Goal: Information Seeking & Learning: Learn about a topic

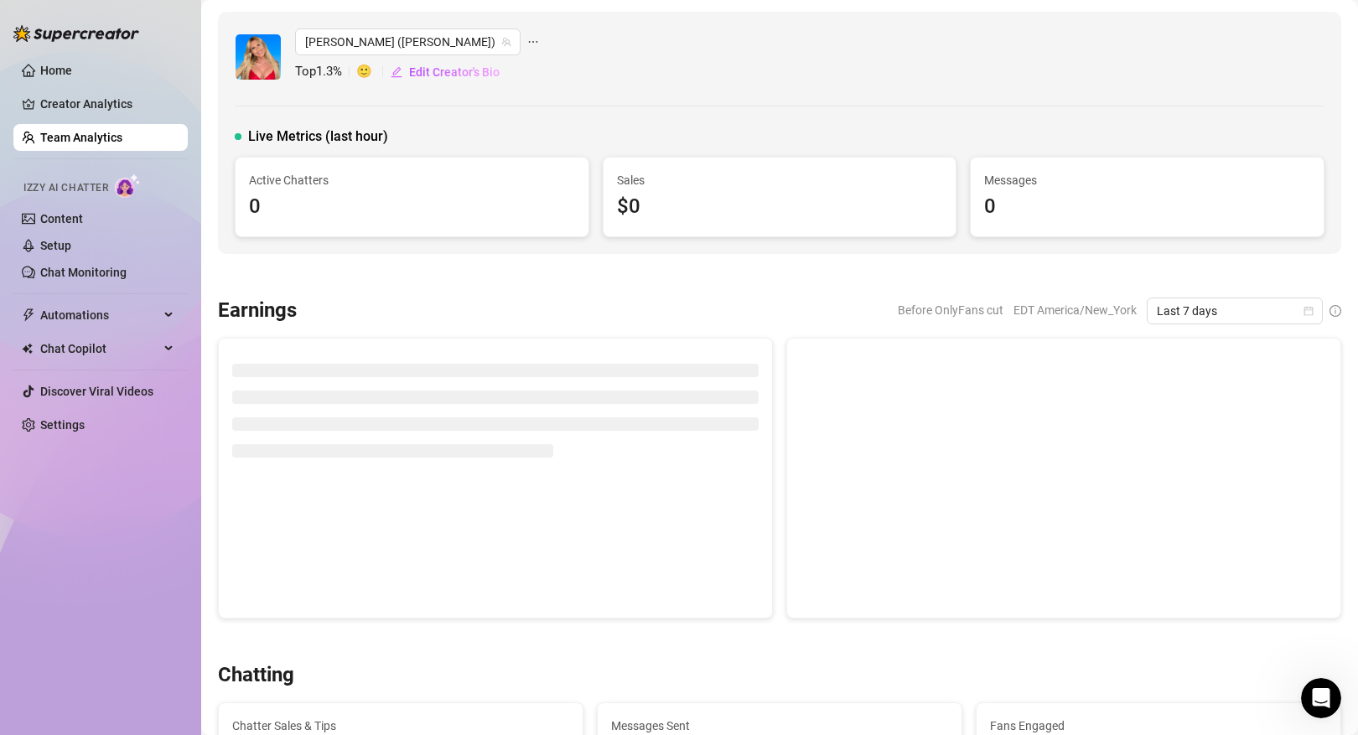
scroll to position [178, 0]
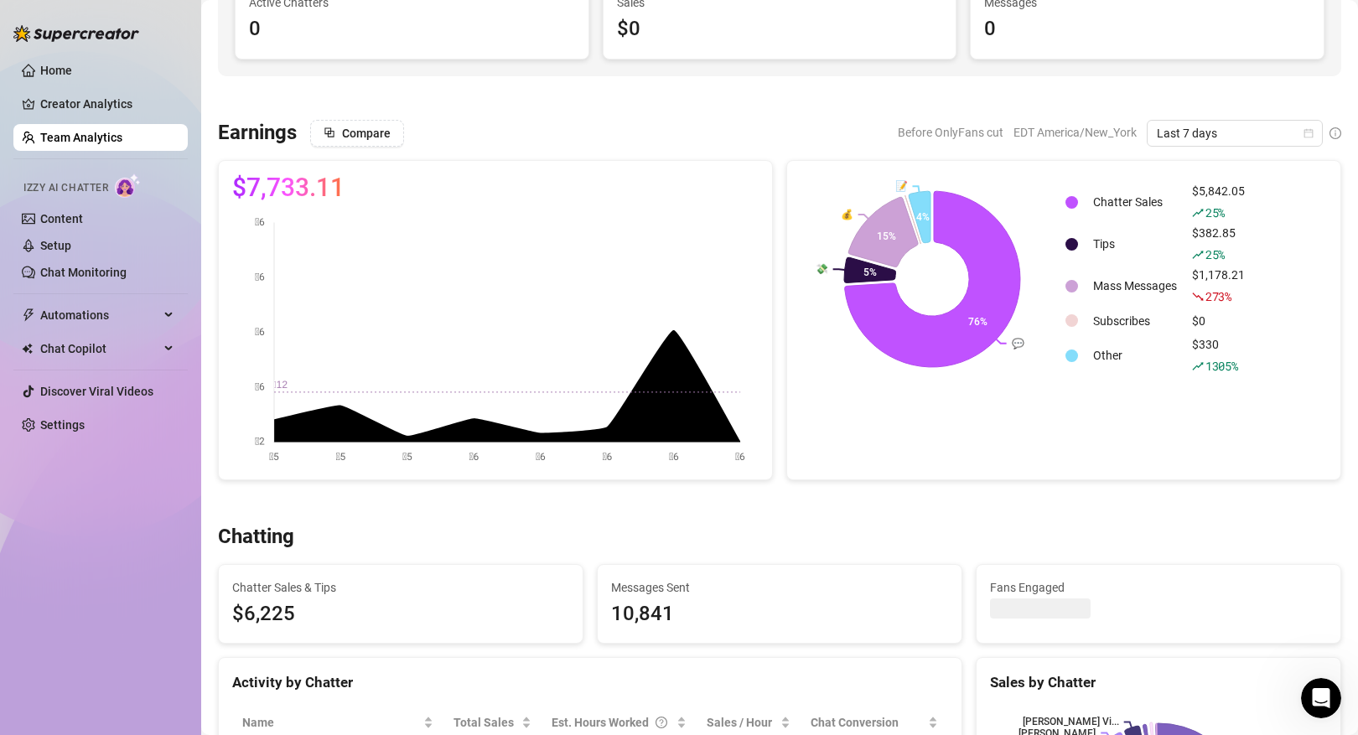
click at [120, 138] on link "Team Analytics" at bounding box center [81, 137] width 82 height 13
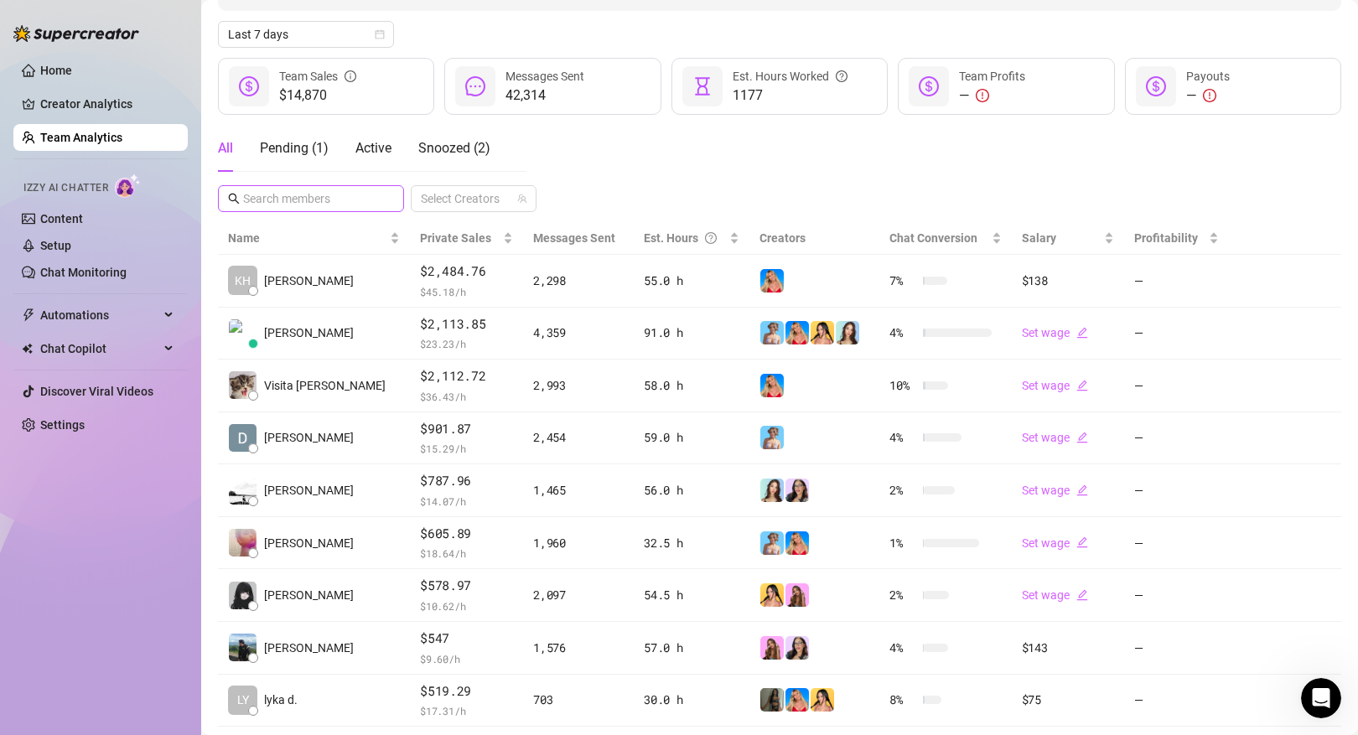
click at [343, 186] on span at bounding box center [311, 198] width 186 height 27
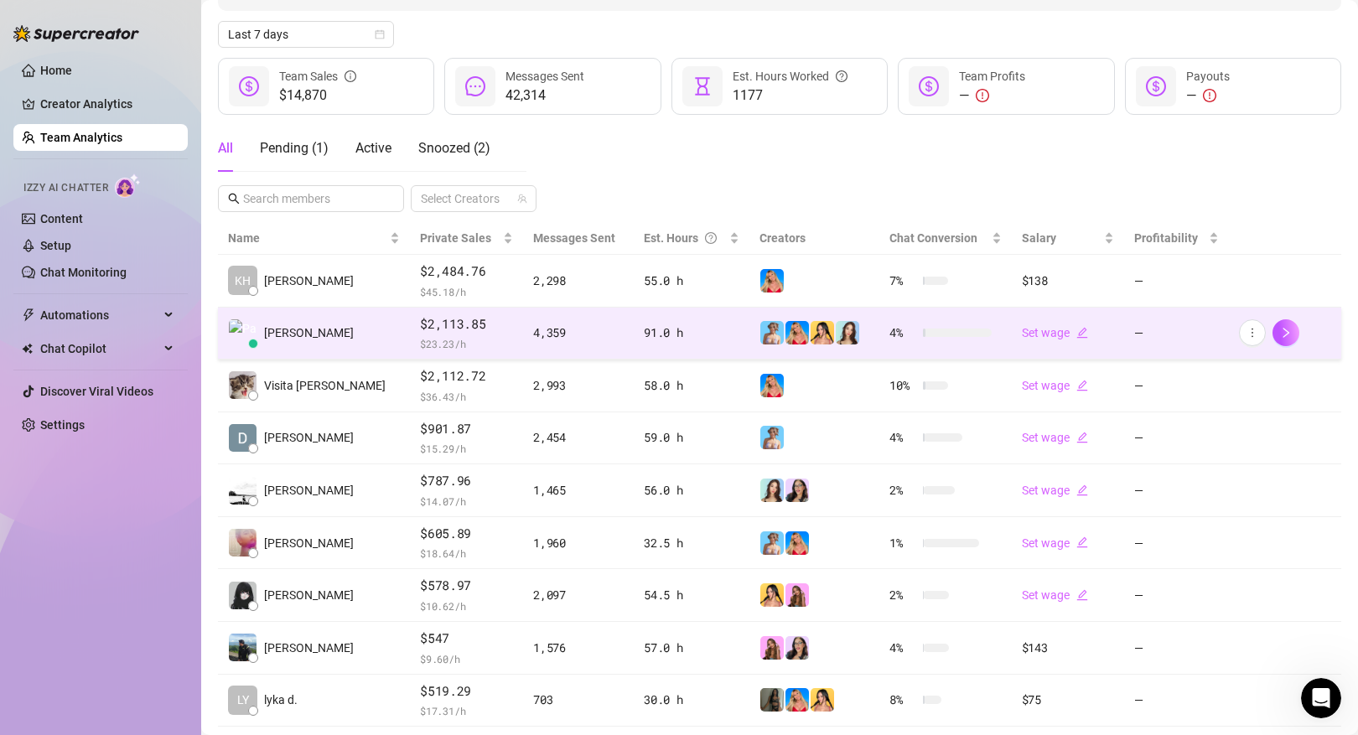
click at [304, 336] on td "[PERSON_NAME]" at bounding box center [314, 334] width 192 height 53
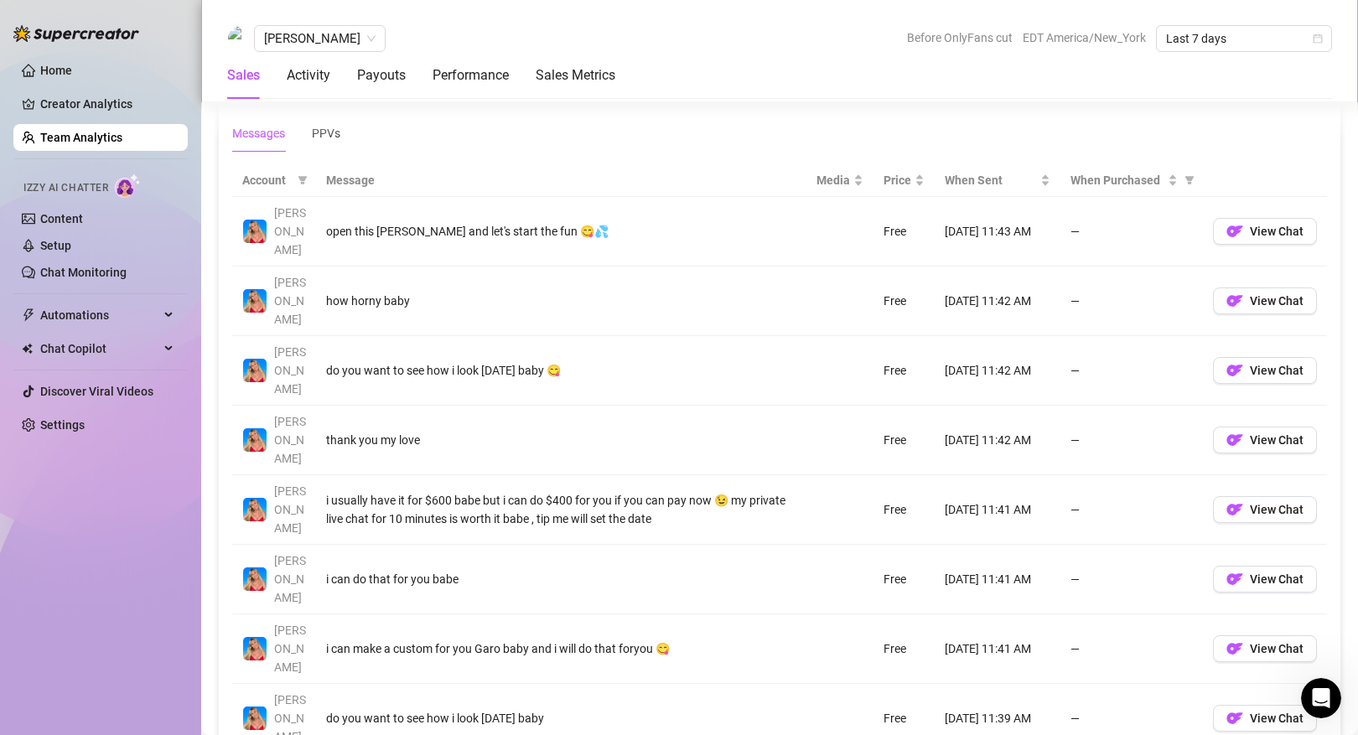
scroll to position [1177, 0]
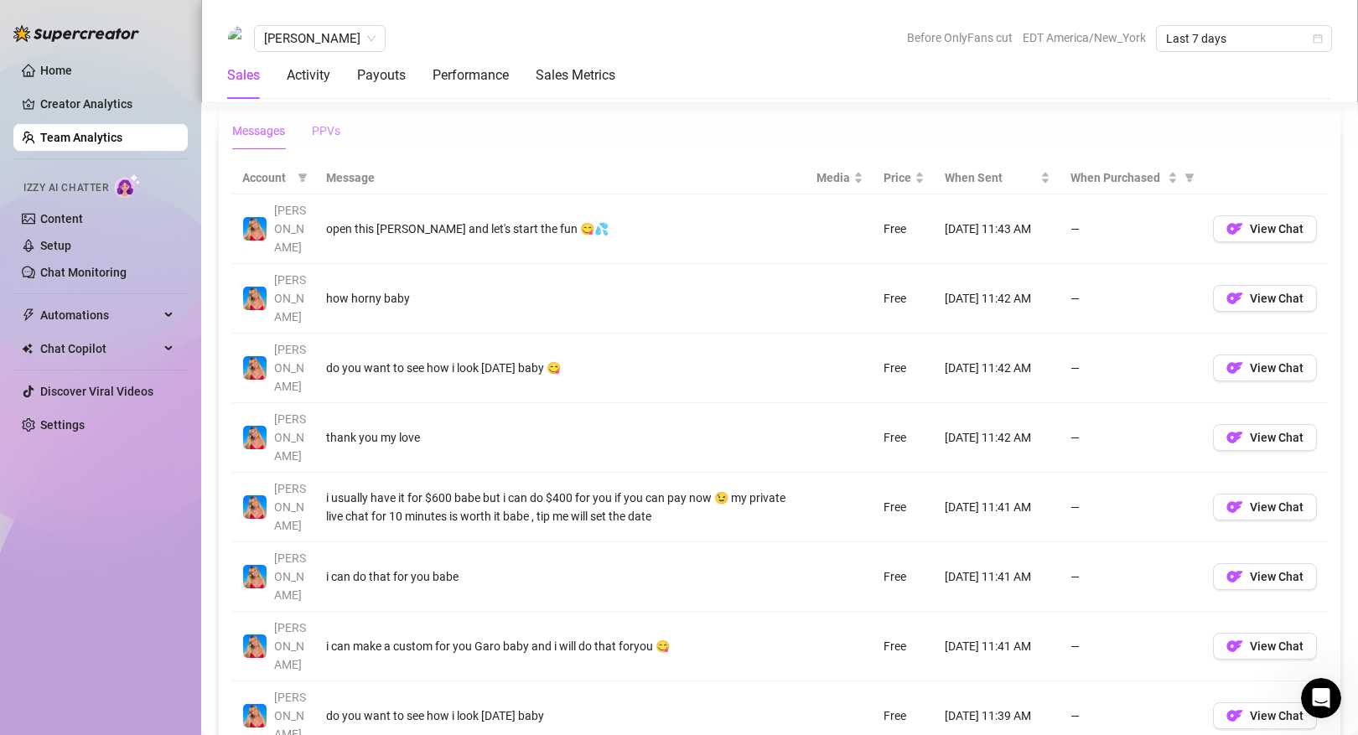
click at [328, 126] on div "PPVs" at bounding box center [326, 131] width 28 height 18
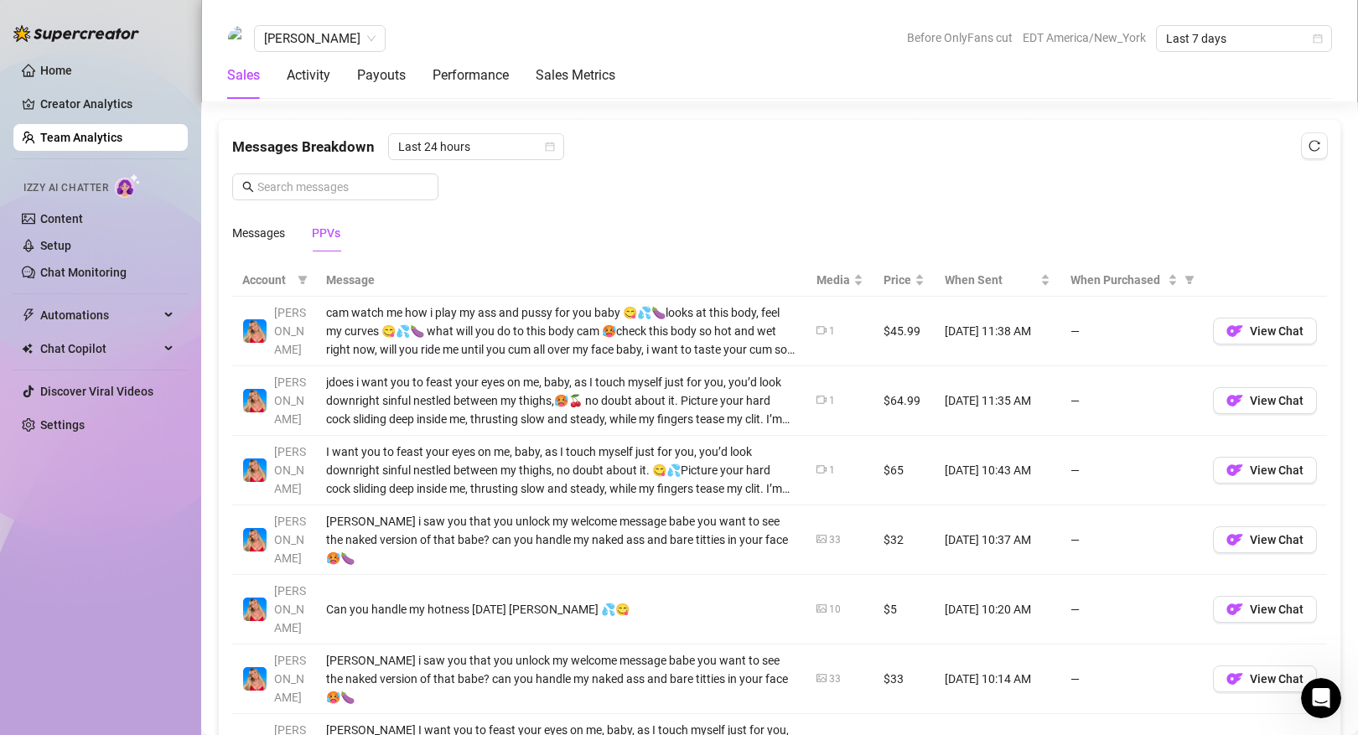
scroll to position [1074, 0]
click at [118, 144] on link "Team Analytics" at bounding box center [81, 137] width 82 height 13
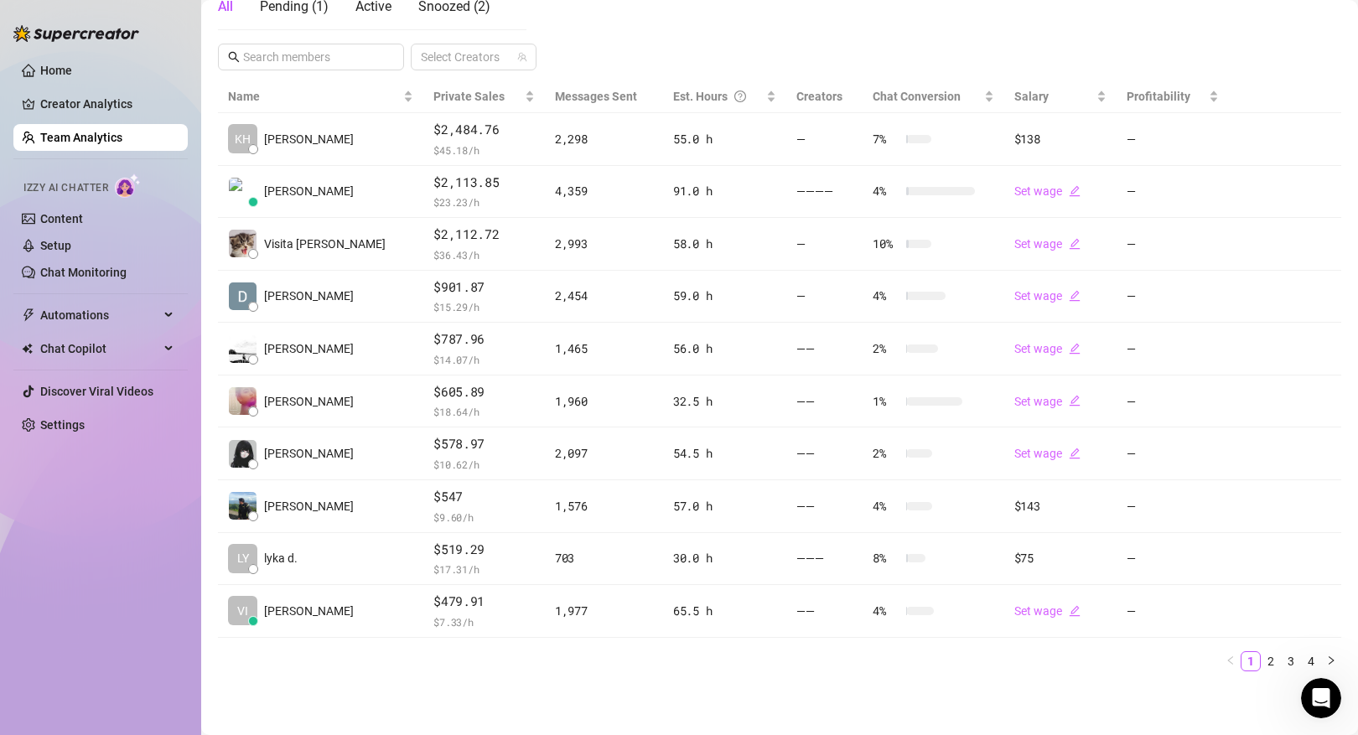
scroll to position [318, 0]
